Goal: Transaction & Acquisition: Purchase product/service

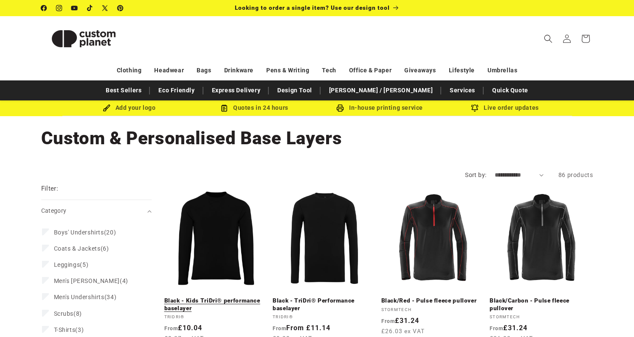
scroll to position [33, 0]
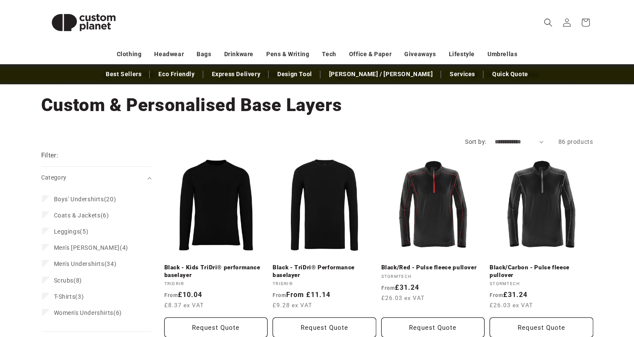
select select "**********"
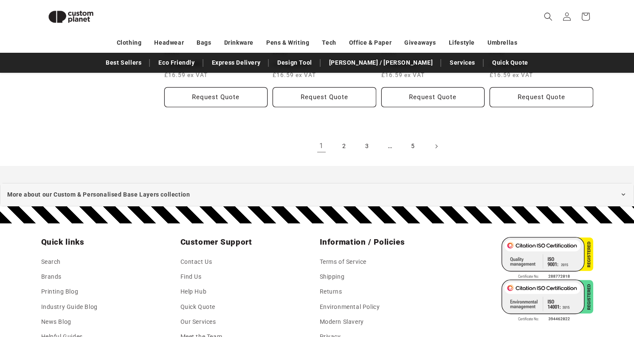
scroll to position [1033, 0]
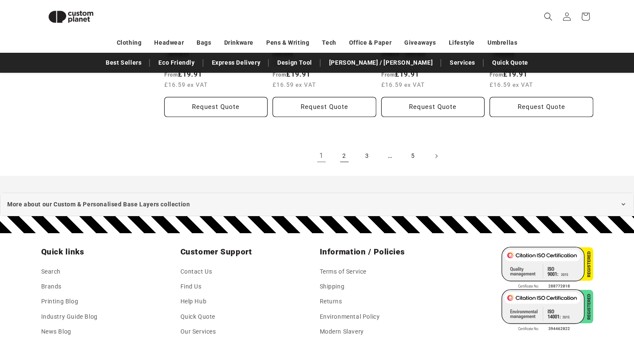
click at [342, 152] on link "2" at bounding box center [344, 156] width 19 height 19
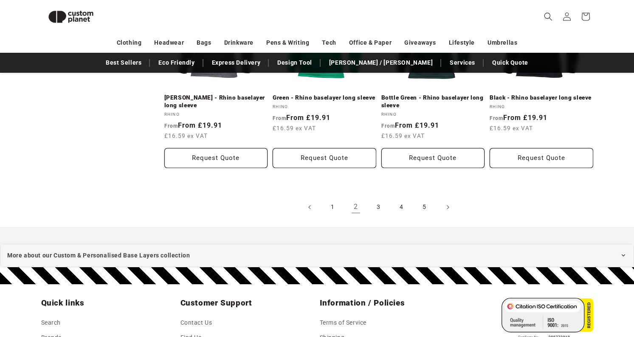
scroll to position [1018, 0]
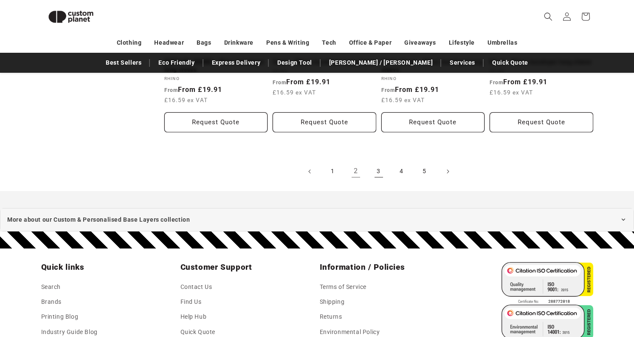
click at [376, 166] on link "3" at bounding box center [379, 171] width 19 height 19
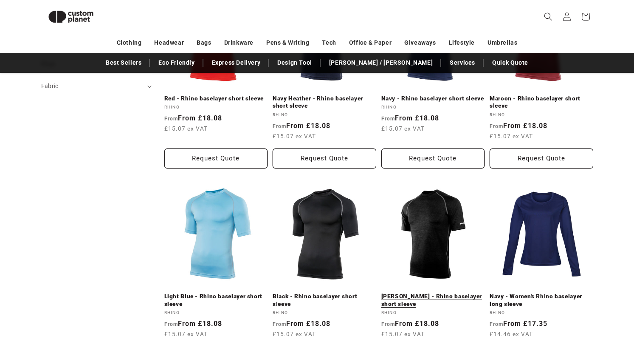
scroll to position [387, 0]
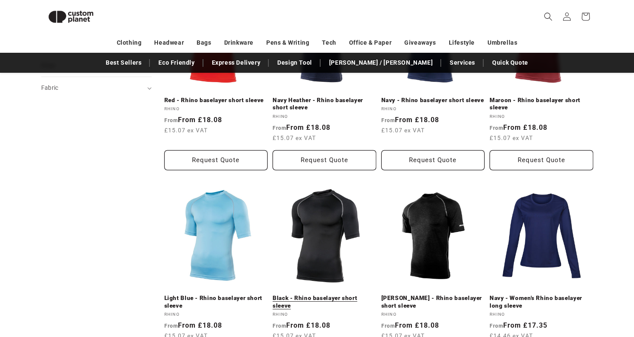
click at [336, 294] on link "Black - Rhino baselayer short sleeve" at bounding box center [325, 301] width 104 height 15
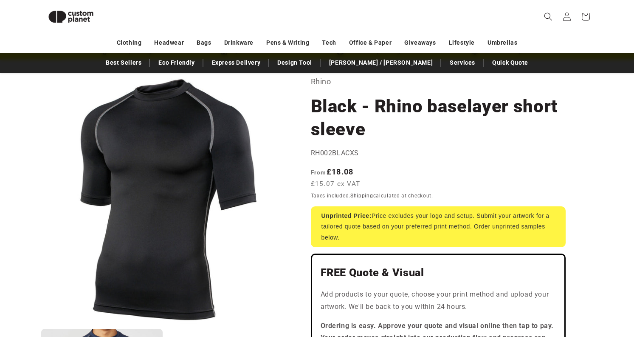
scroll to position [44, 0]
